Goal: Find specific page/section: Find specific page/section

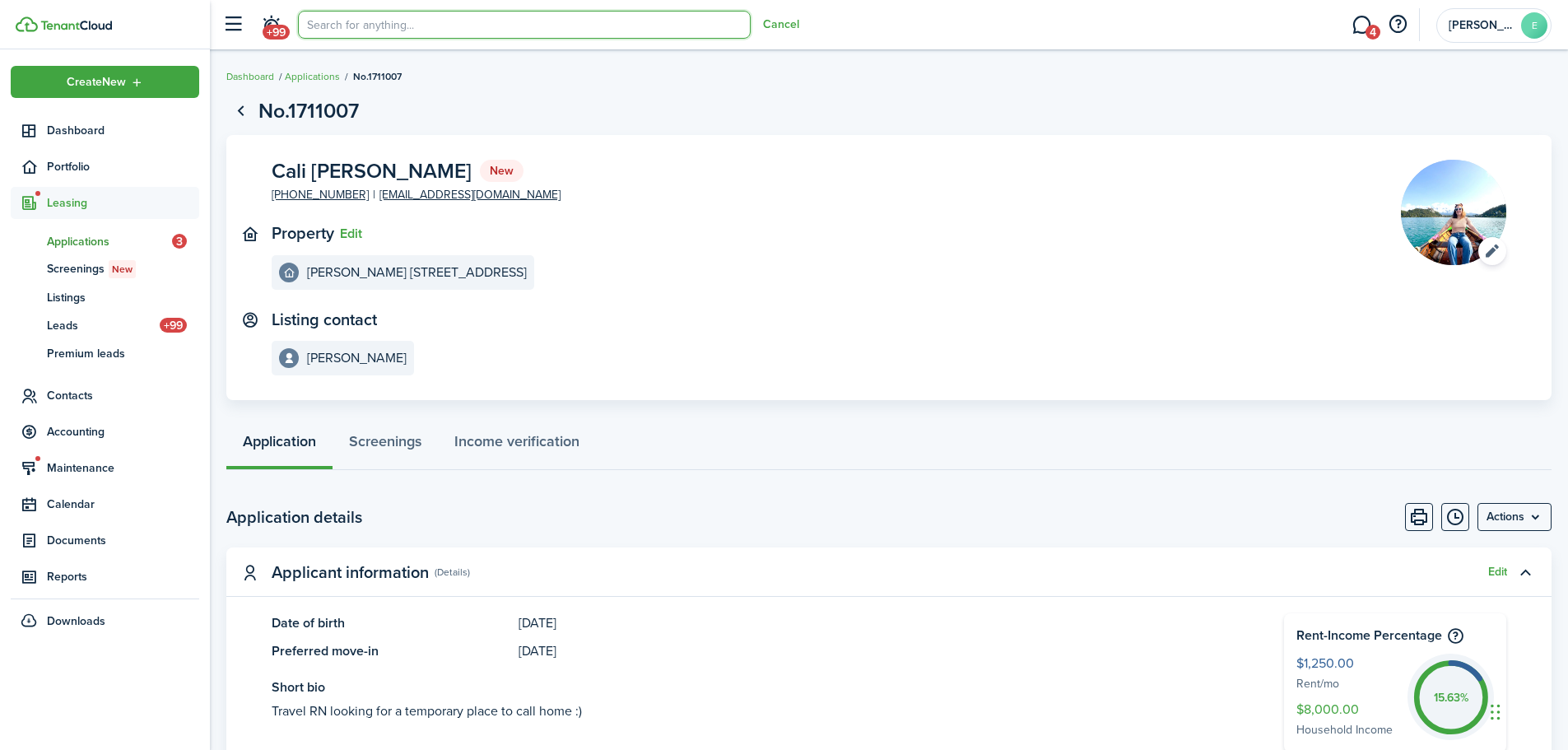
click at [401, 30] on input "search" at bounding box center [524, 24] width 453 height 28
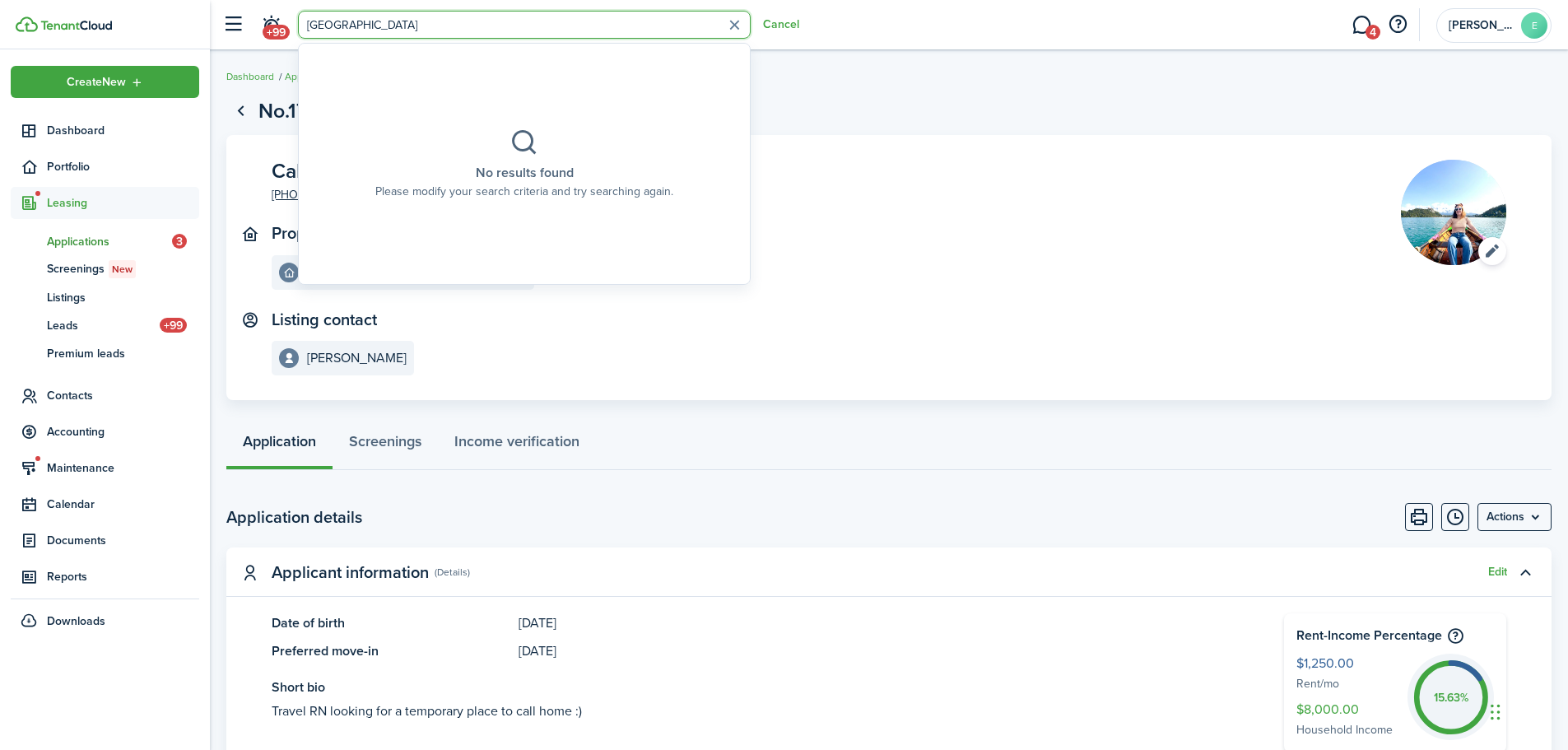
type input "[GEOGRAPHIC_DATA]"
click at [77, 298] on span "Listings" at bounding box center [123, 297] width 152 height 17
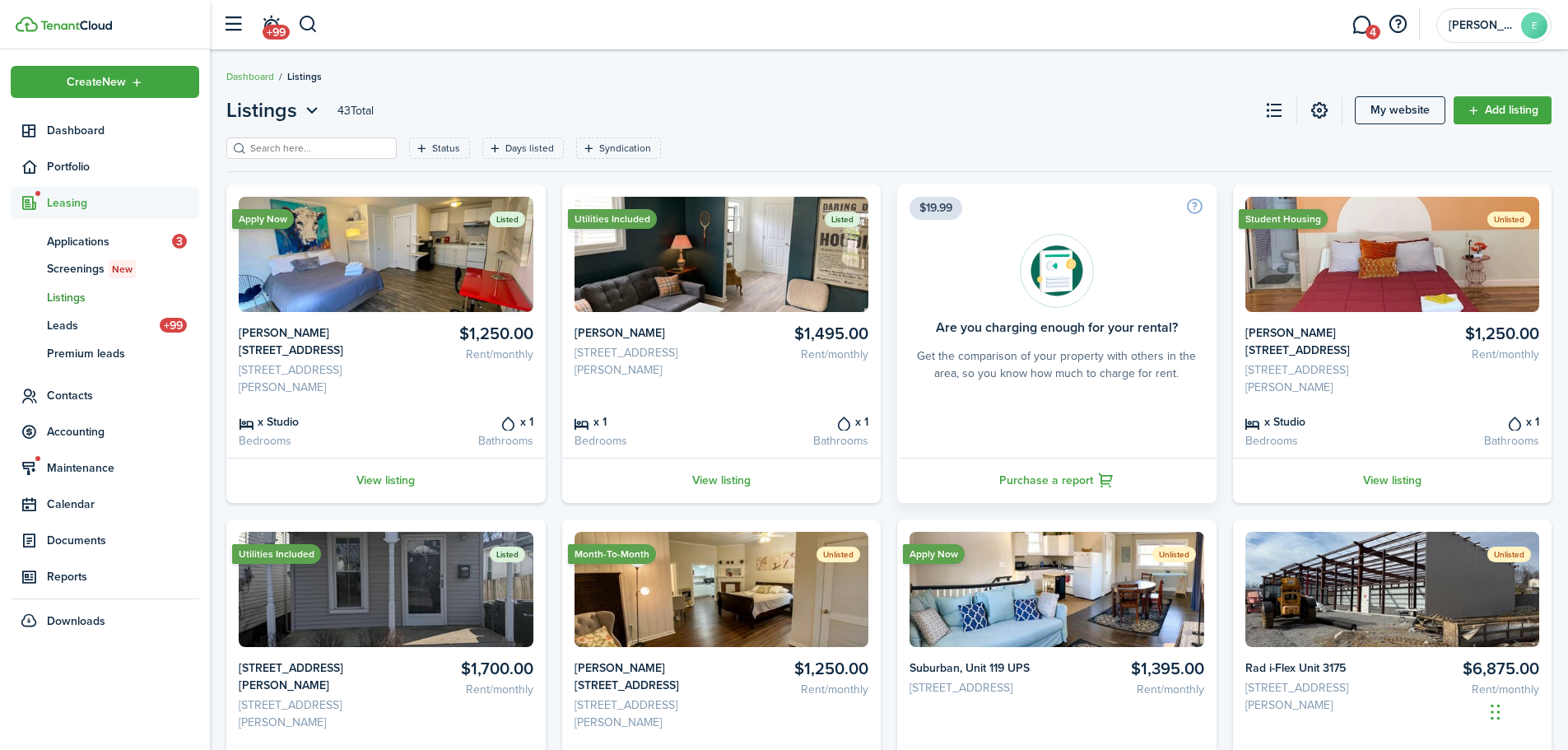
click at [315, 151] on input "search" at bounding box center [319, 149] width 145 height 15
type input "n"
click at [314, 28] on button "button" at bounding box center [308, 24] width 21 height 28
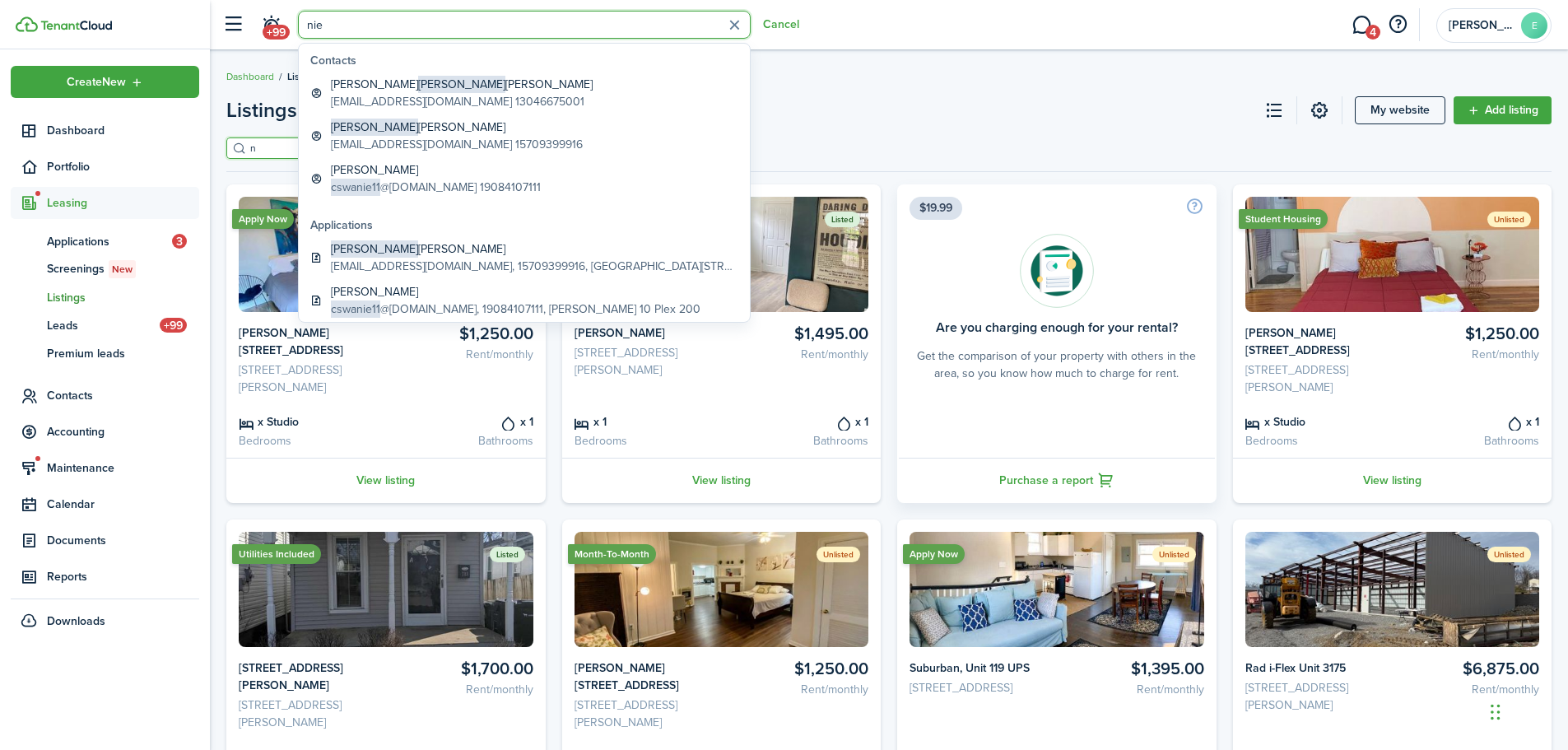
type input "nier"
